Goal: Check status: Verify the current state of an ongoing process or item

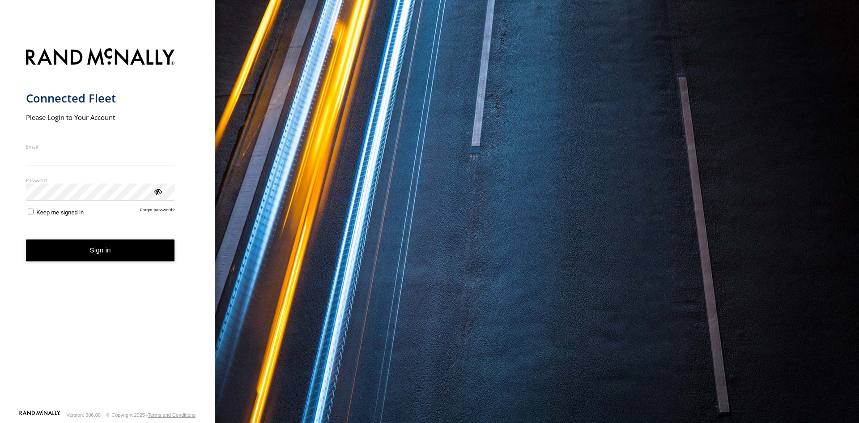
type input "**********"
click at [145, 252] on button "Sign in" at bounding box center [100, 250] width 149 height 22
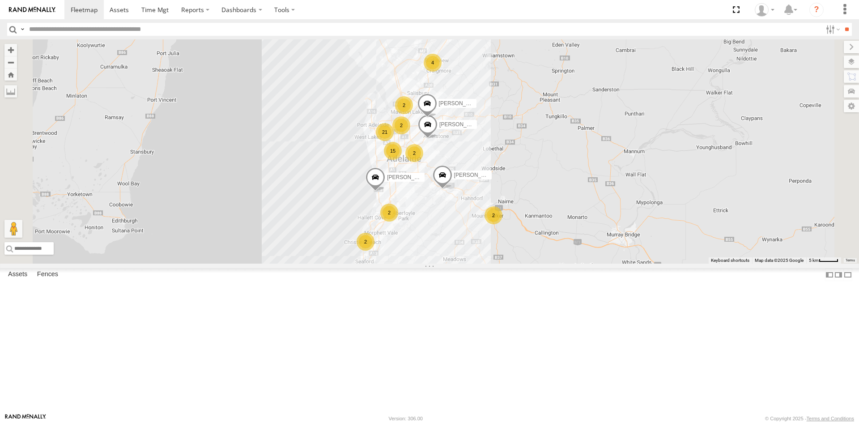
click at [0, 0] on span at bounding box center [0, 0] width 0 height 0
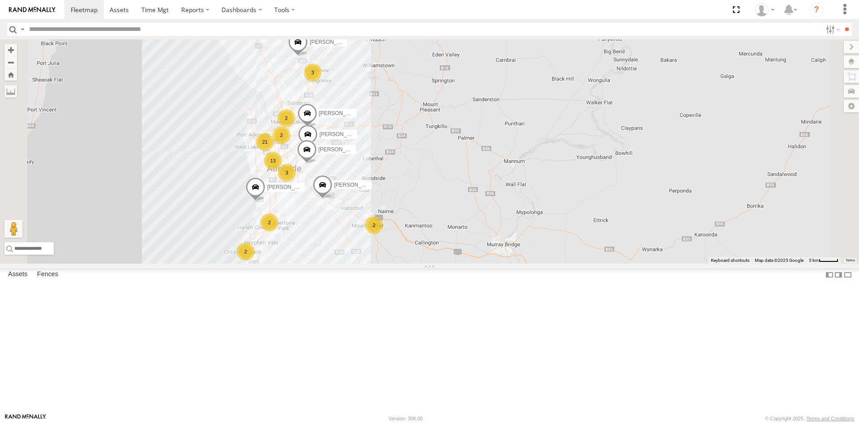
click at [0, 0] on span at bounding box center [0, 0] width 0 height 0
click at [0, 0] on div "All Assets" at bounding box center [0, 0] width 0 height 0
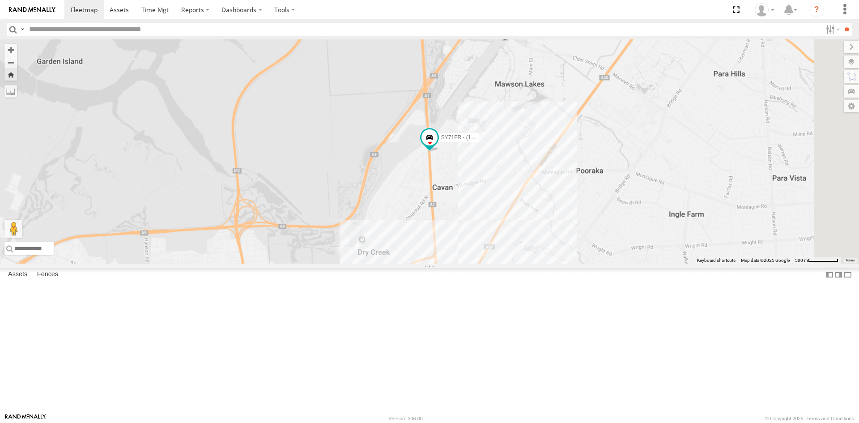
click at [0, 0] on div "SY71FR - (16P TRAILER) PM1" at bounding box center [0, 0] width 0 height 0
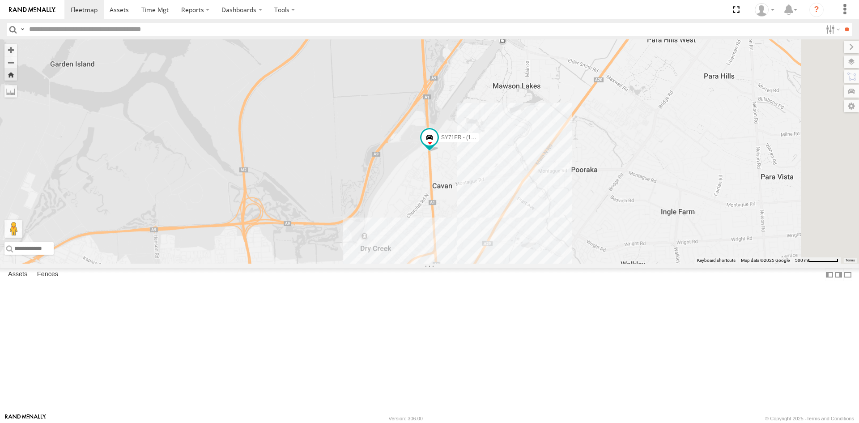
click at [0, 0] on div "SB25LM - (6P HINO) R6 All Assets" at bounding box center [0, 0] width 0 height 0
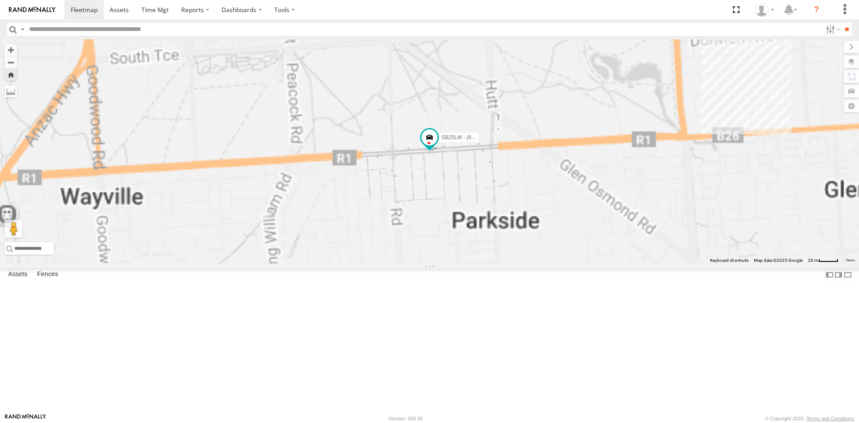
click at [0, 0] on div "S254CLT - [PERSON_NAME] All Assets" at bounding box center [0, 0] width 0 height 0
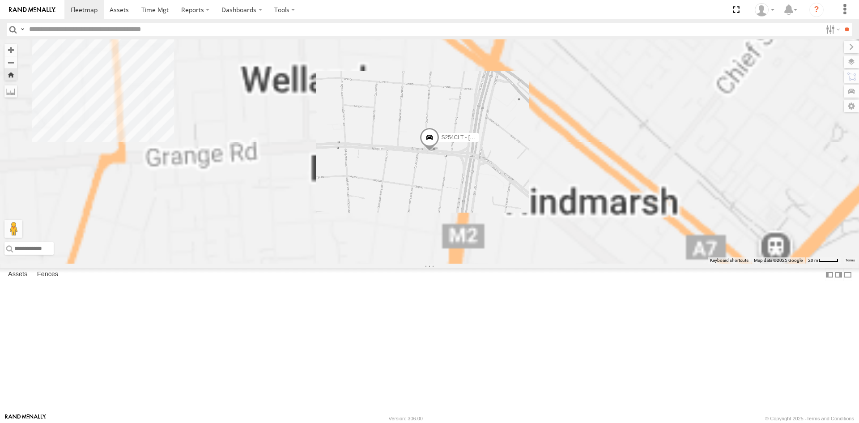
click at [0, 0] on div "SB26LM - (3P HINO) R7 All Assets" at bounding box center [0, 0] width 0 height 0
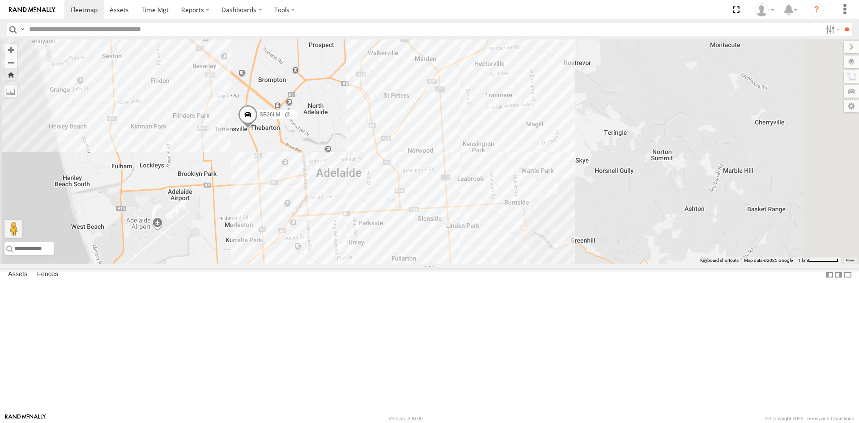
click at [258, 129] on span at bounding box center [248, 117] width 20 height 24
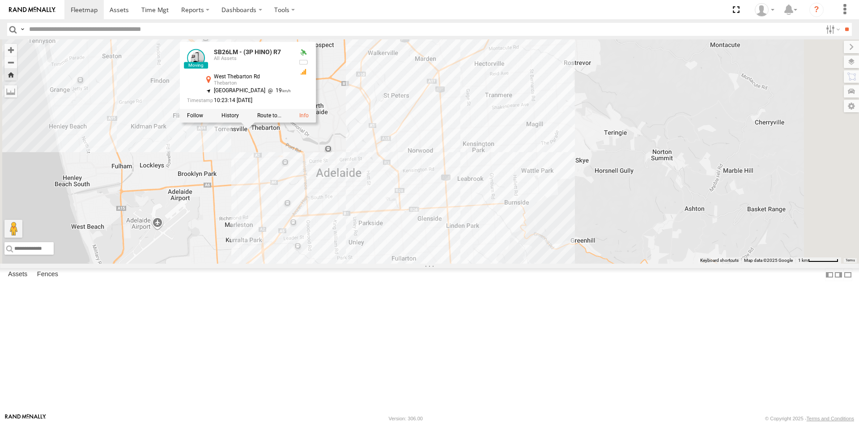
click at [346, 212] on div "SB26LM - (3P HINO) R7 SB26LM - (3P HINO) R7 All Assets [GEOGRAPHIC_DATA] -34.91…" at bounding box center [429, 151] width 859 height 224
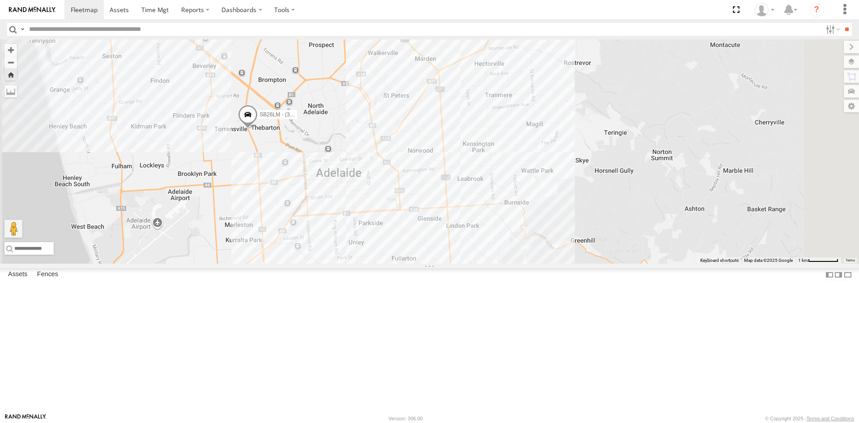
click at [0, 0] on div "SY71FR - (16P TRAILER) PM1" at bounding box center [0, 0] width 0 height 0
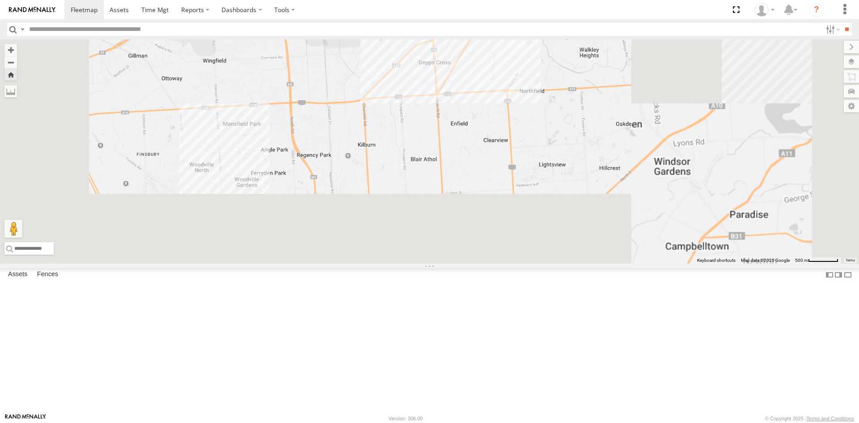
click at [0, 0] on div "SB25LM - (6P HINO) R6" at bounding box center [0, 0] width 0 height 0
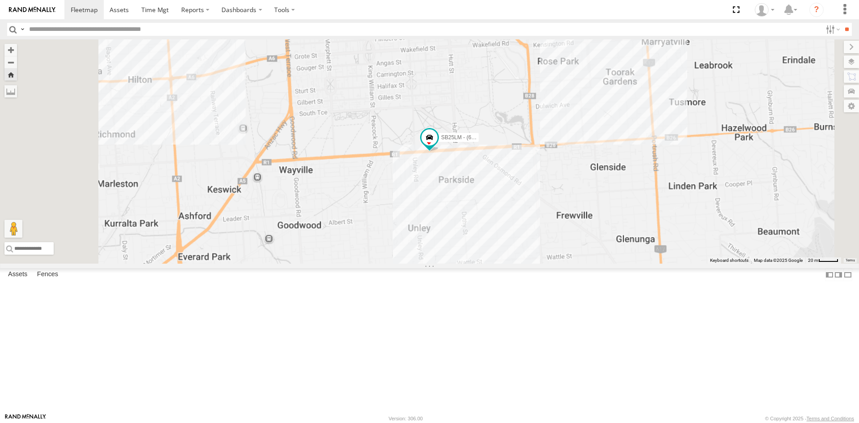
click at [0, 0] on div "All Assets" at bounding box center [0, 0] width 0 height 0
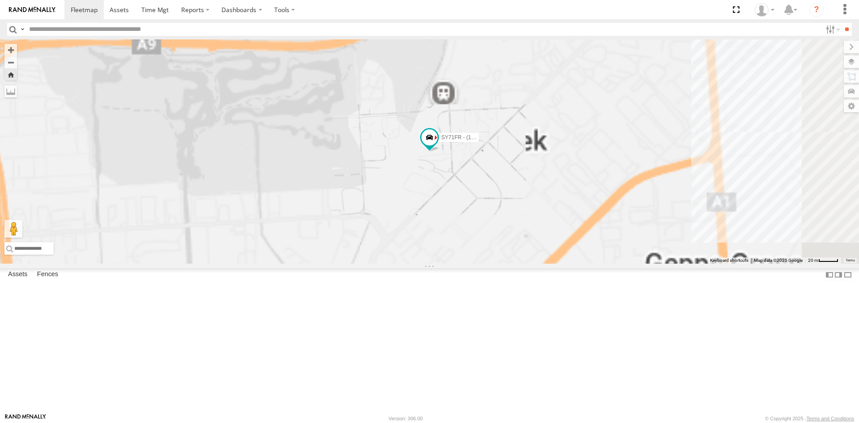
scroll to position [90, 0]
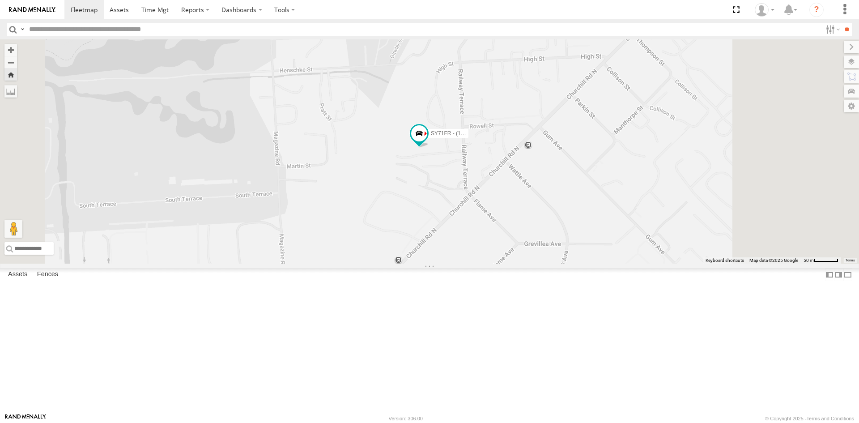
drag, startPoint x: 636, startPoint y: 237, endPoint x: 602, endPoint y: 236, distance: 34.5
click at [602, 236] on div "SY71FR - (16P TRAILER) PM1" at bounding box center [429, 151] width 859 height 224
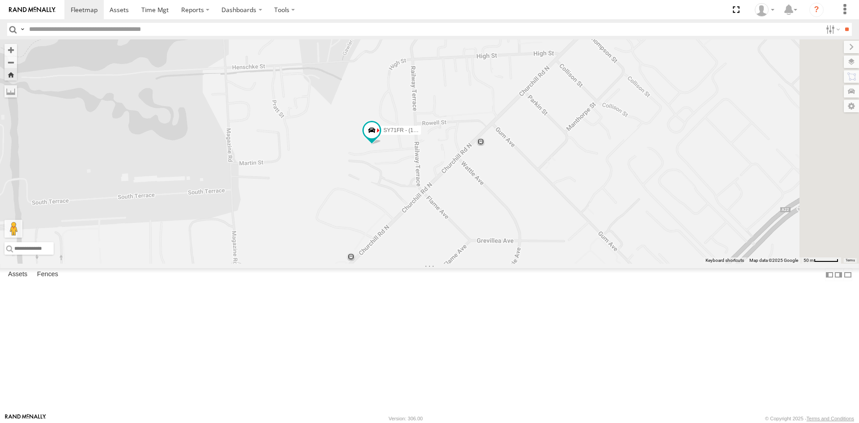
click at [0, 0] on div "SB26LM - (3P HINO) R7" at bounding box center [0, 0] width 0 height 0
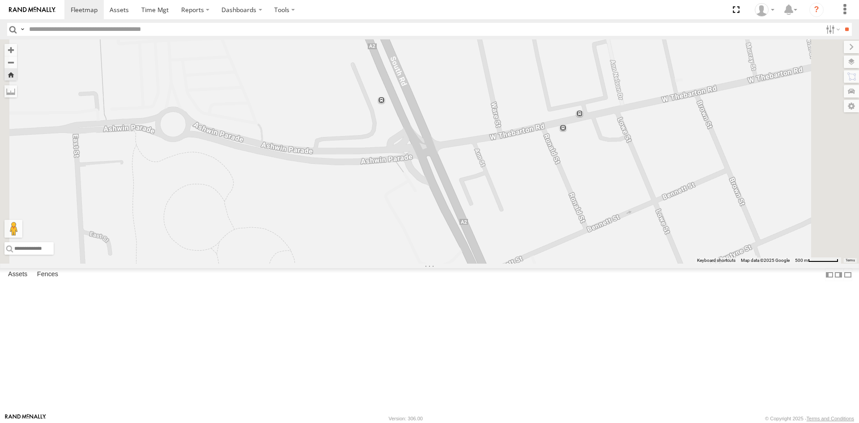
scroll to position [0, 0]
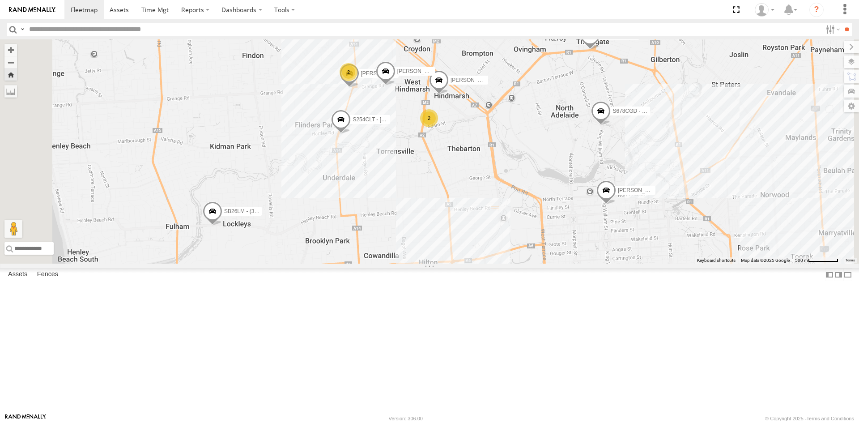
click at [0, 0] on div "SB26LM - (3P HINO) R7" at bounding box center [0, 0] width 0 height 0
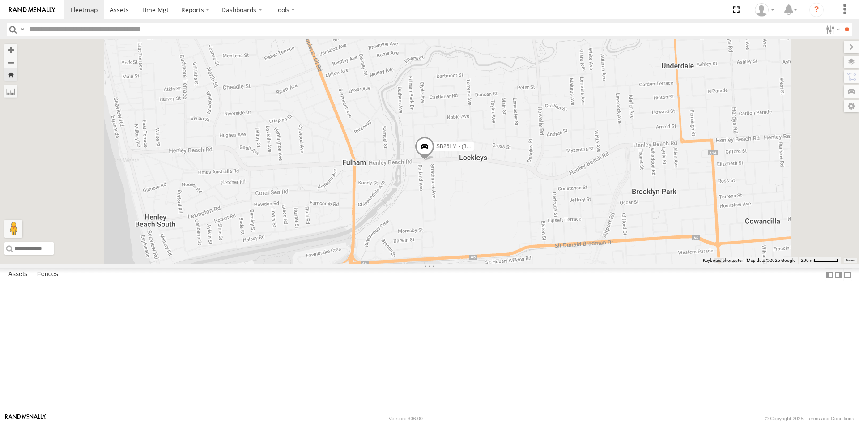
click at [435, 161] on span at bounding box center [425, 148] width 20 height 24
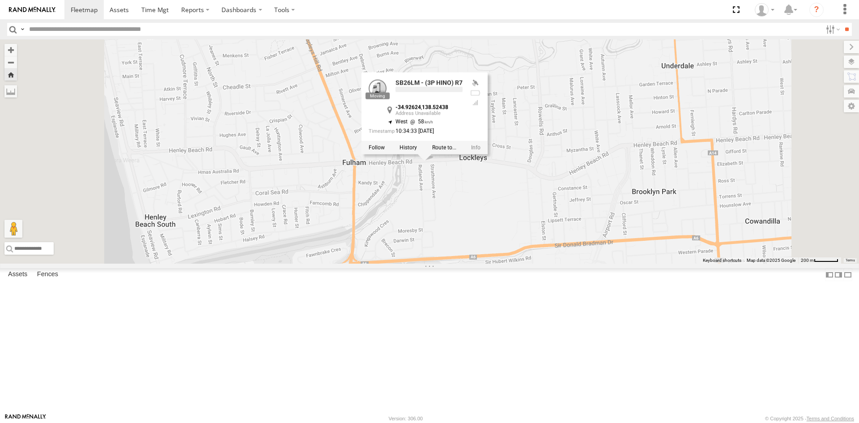
click at [523, 247] on div "SB26LM - (3P HINO) R7 SB26LM - (3P HINO) R7 -34.92624 , 138.52438 West 58 10:34…" at bounding box center [429, 151] width 859 height 224
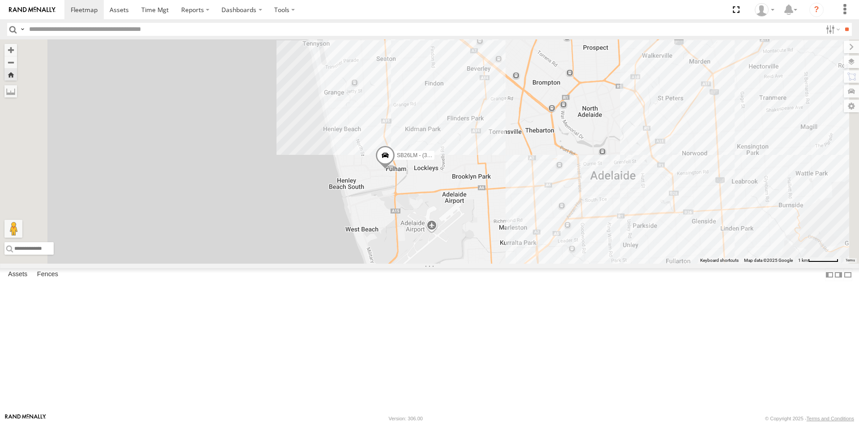
click at [395, 169] on span at bounding box center [385, 157] width 20 height 24
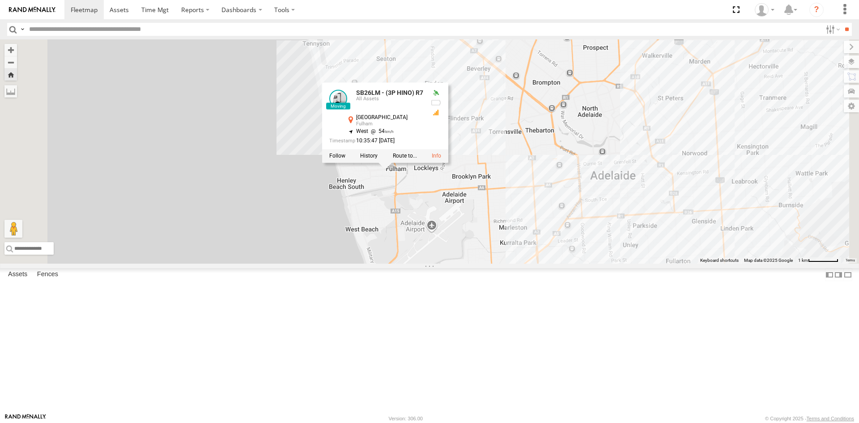
click at [464, 263] on div "SB26LM - (3P HINO) R7 SB26LM - (3P HINO) R7 All Assets [GEOGRAPHIC_DATA] -34.92…" at bounding box center [429, 151] width 859 height 224
